Goal: Task Accomplishment & Management: Manage account settings

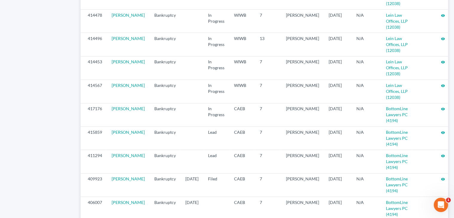
scroll to position [651, 0]
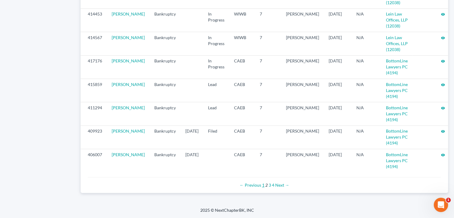
click at [262, 185] on link "1" at bounding box center [263, 184] width 2 height 5
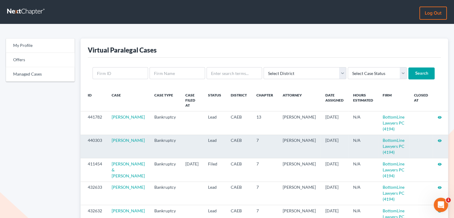
click at [439, 138] on icon "visibility" at bounding box center [439, 140] width 4 height 4
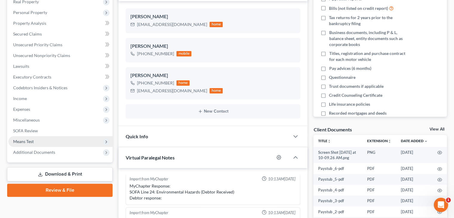
scroll to position [119, 0]
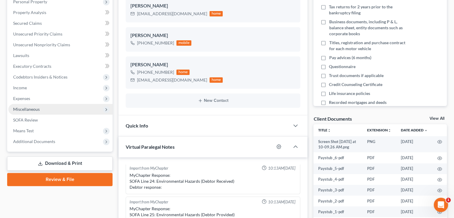
click at [28, 110] on span "Miscellaneous" at bounding box center [26, 108] width 27 height 5
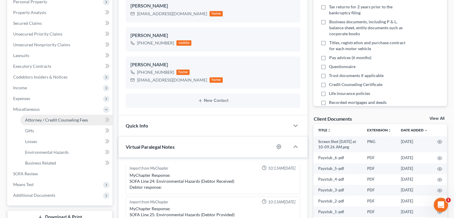
click at [46, 118] on span "Attorney / Credit Counseling Fees" at bounding box center [56, 119] width 63 height 5
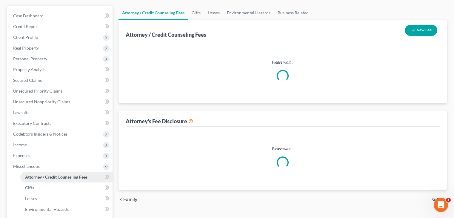
select select "0"
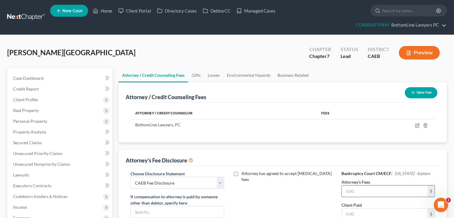
click at [367, 192] on input "text" at bounding box center [384, 190] width 86 height 11
type input "2,500"
click at [366, 212] on input "text" at bounding box center [384, 213] width 86 height 11
type input "1,000"
click at [315, 154] on div "Attorney's Fee Disclosure" at bounding box center [283, 157] width 314 height 16
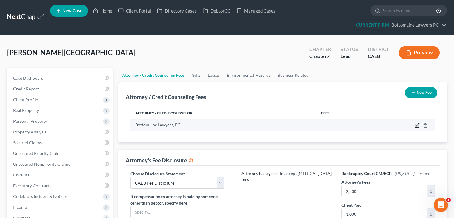
click at [415, 123] on icon "button" at bounding box center [416, 125] width 5 height 5
select select "4"
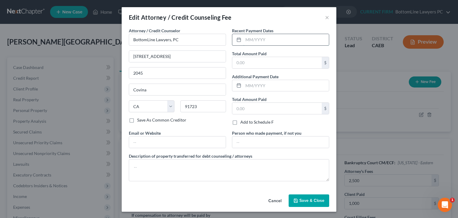
click at [263, 40] on input "text" at bounding box center [286, 39] width 86 height 11
type input "10/2025"
click at [259, 61] on input "text" at bounding box center [276, 62] width 89 height 11
type input "1,000.00"
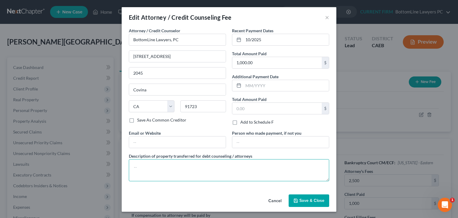
click at [293, 168] on textarea at bounding box center [229, 170] width 200 height 22
paste textarea "Attorney Fee + Filing Fee + Credit Report + CCC"
type textarea "Attorney Fee + Filing Fee + Credit Report + CCC"
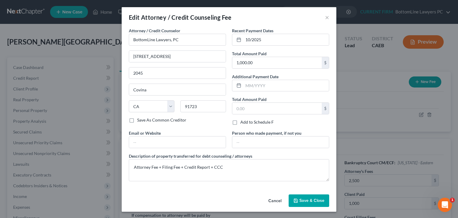
click at [302, 198] on span "Save & Close" at bounding box center [311, 200] width 25 height 5
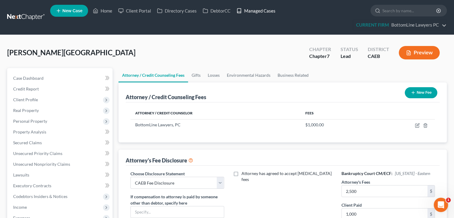
click at [256, 6] on link "Managed Cases" at bounding box center [255, 10] width 45 height 11
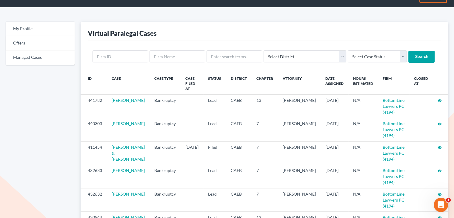
scroll to position [30, 0]
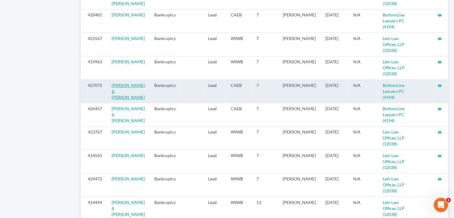
scroll to position [537, 0]
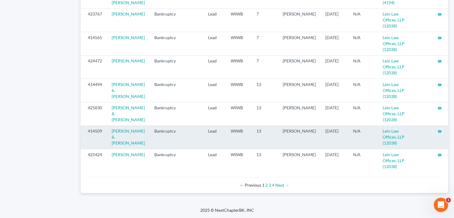
scroll to position [656, 0]
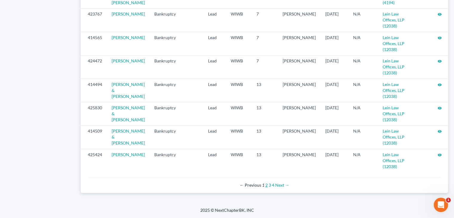
click at [266, 186] on link "2" at bounding box center [266, 184] width 2 height 5
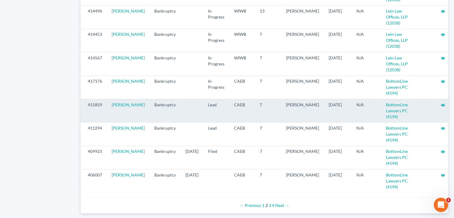
scroll to position [651, 0]
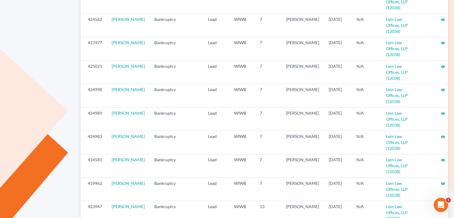
scroll to position [0, 0]
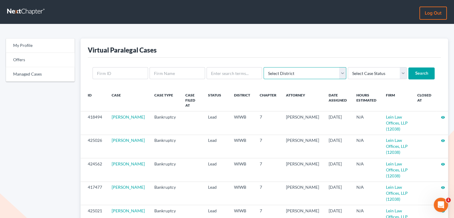
click at [320, 74] on select "Select District [US_STATE] - [GEOGRAPHIC_DATA] [US_STATE] - [GEOGRAPHIC_DATA] […" at bounding box center [304, 73] width 83 height 12
select select "11"
click at [263, 67] on select "Select District Alabama - Middle Alabama - Northern Alabama - Southern Alaska A…" at bounding box center [304, 73] width 83 height 12
click at [408, 71] on input "Search" at bounding box center [421, 73] width 26 height 12
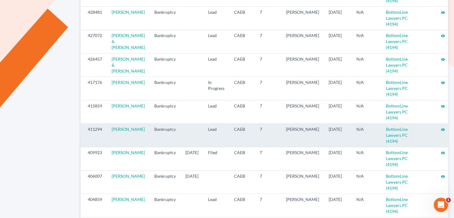
scroll to position [298, 0]
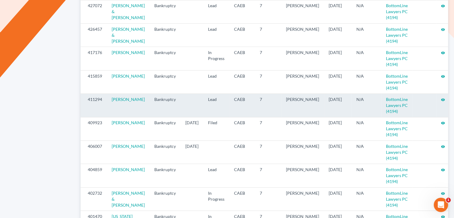
click at [440, 102] on icon "visibility" at bounding box center [442, 100] width 4 height 4
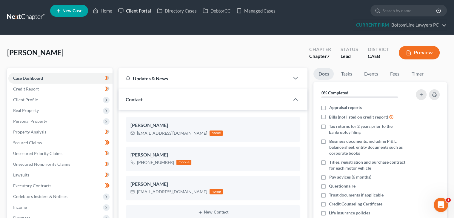
click at [143, 11] on link "Client Portal" at bounding box center [134, 10] width 39 height 11
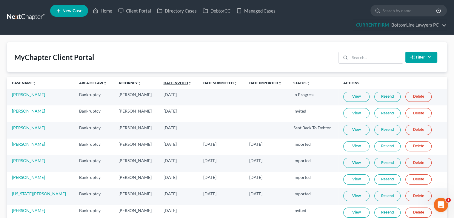
click at [163, 82] on link "Date Invited unfold_more expand_more expand_less" at bounding box center [177, 83] width 28 height 4
click at [163, 82] on link "Date Invited unfold_more expand_more expand_less" at bounding box center [177, 83] width 29 height 4
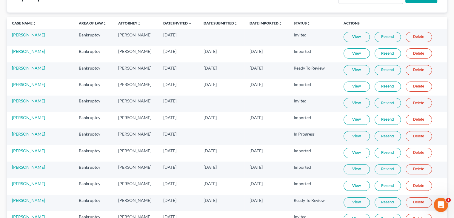
scroll to position [89, 0]
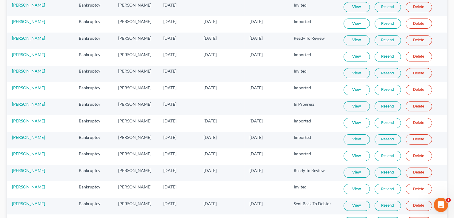
click at [347, 204] on link "View" at bounding box center [356, 205] width 26 height 10
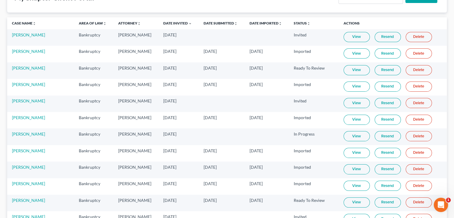
scroll to position [0, 0]
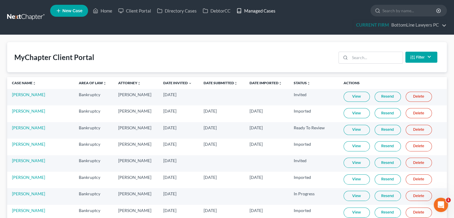
click at [256, 8] on link "Managed Cases" at bounding box center [255, 10] width 45 height 11
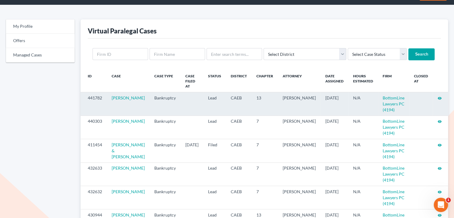
scroll to position [60, 0]
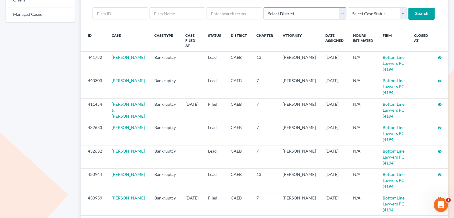
click at [285, 14] on select "Select District [US_STATE] - [GEOGRAPHIC_DATA] [US_STATE] - [GEOGRAPHIC_DATA] […" at bounding box center [304, 13] width 83 height 12
select select "11"
click at [263, 7] on select "Select District [US_STATE] - [GEOGRAPHIC_DATA] [US_STATE] - [GEOGRAPHIC_DATA] […" at bounding box center [304, 13] width 83 height 12
click at [408, 15] on input "Search" at bounding box center [421, 14] width 26 height 12
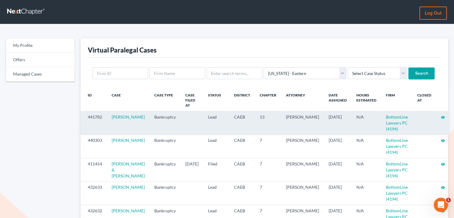
click at [440, 115] on icon "visibility" at bounding box center [442, 117] width 4 height 4
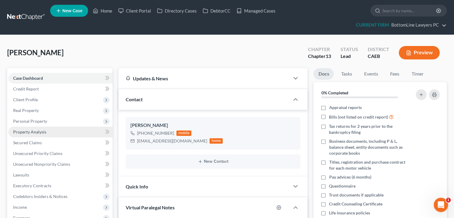
scroll to position [84, 0]
click at [140, 7] on link "Client Portal" at bounding box center [134, 10] width 39 height 11
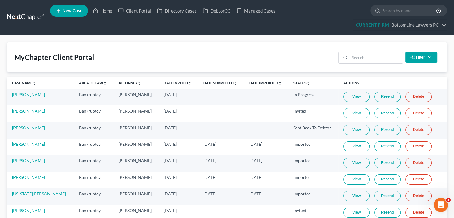
click at [163, 82] on link "Date Invited unfold_more expand_more expand_less" at bounding box center [177, 83] width 28 height 4
click at [163, 82] on link "Date Invited unfold_more expand_more expand_less" at bounding box center [177, 83] width 29 height 4
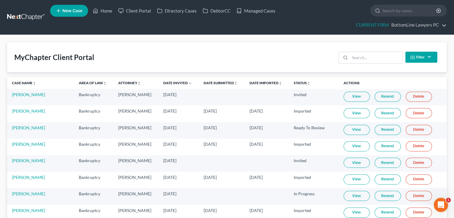
click at [343, 195] on link "View" at bounding box center [356, 196] width 26 height 10
click at [247, 11] on link "Managed Cases" at bounding box center [255, 10] width 45 height 11
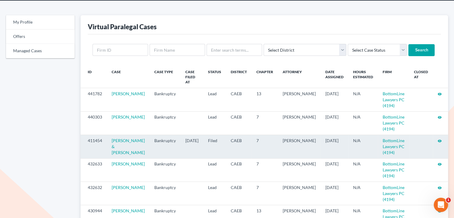
scroll to position [60, 0]
